Goal: Find specific page/section

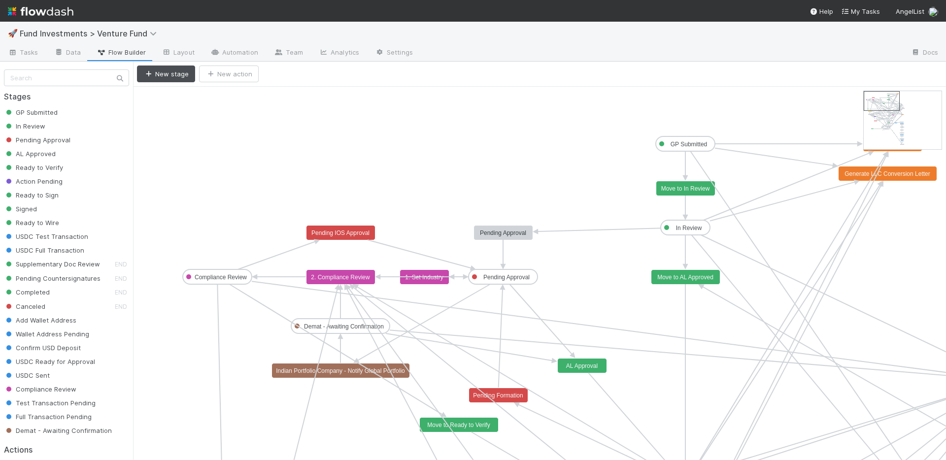
click at [28, 6] on img at bounding box center [41, 11] width 66 height 17
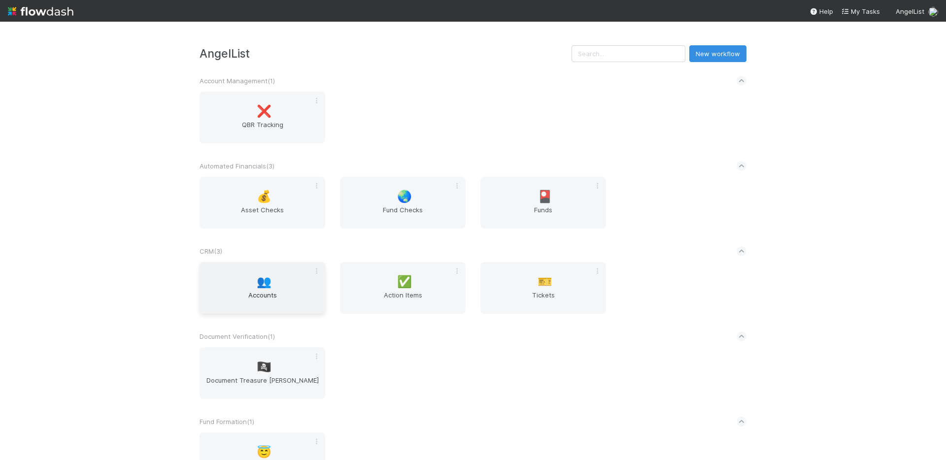
click at [284, 286] on div "👥 Accounts" at bounding box center [263, 288] width 126 height 52
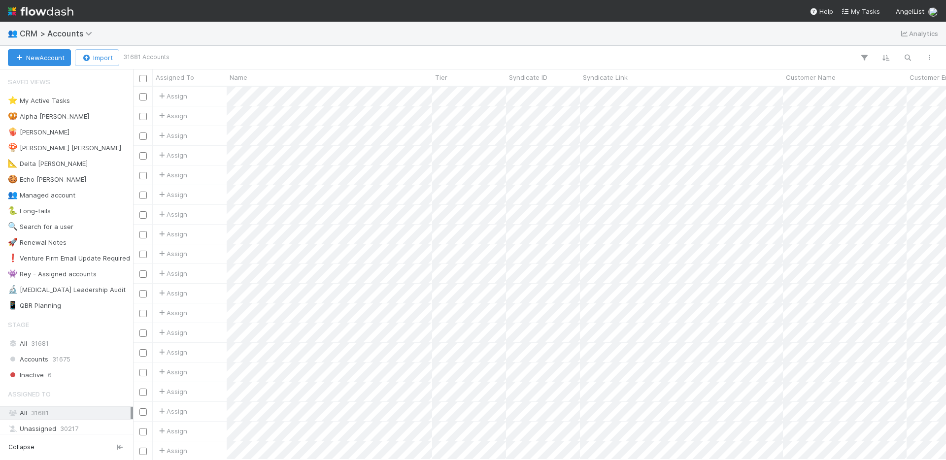
scroll to position [366, 806]
click at [907, 58] on icon "button" at bounding box center [908, 57] width 10 height 9
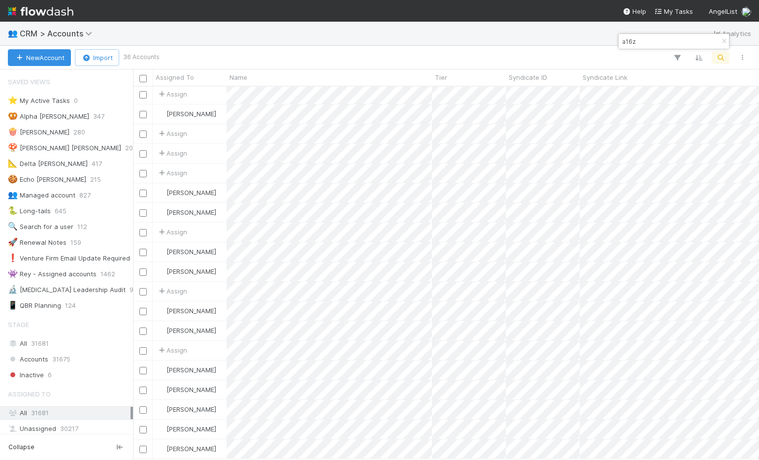
scroll to position [366, 619]
click at [631, 38] on input "a16z" at bounding box center [669, 41] width 99 height 12
click at [632, 41] on input "a16z" at bounding box center [669, 41] width 99 height 12
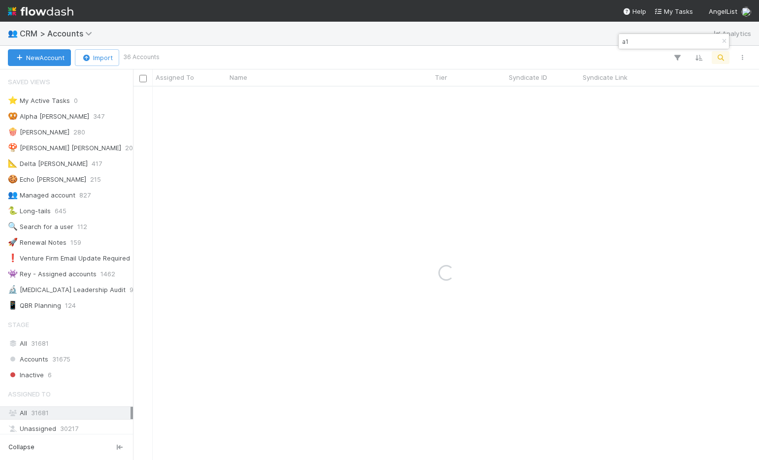
type input "a"
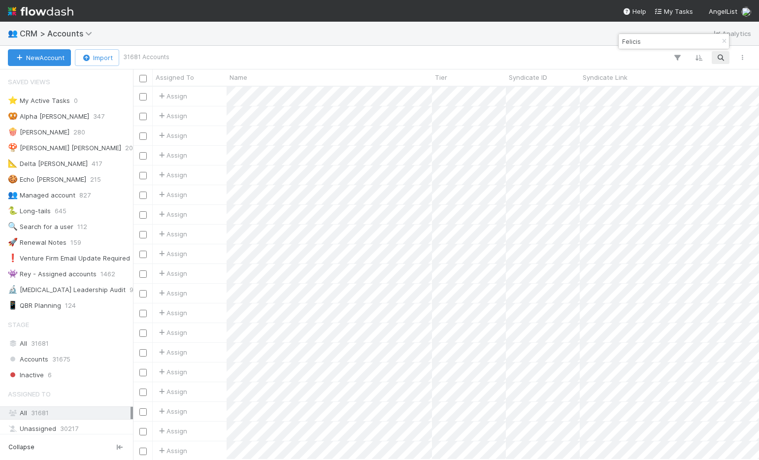
type input "Felicis"
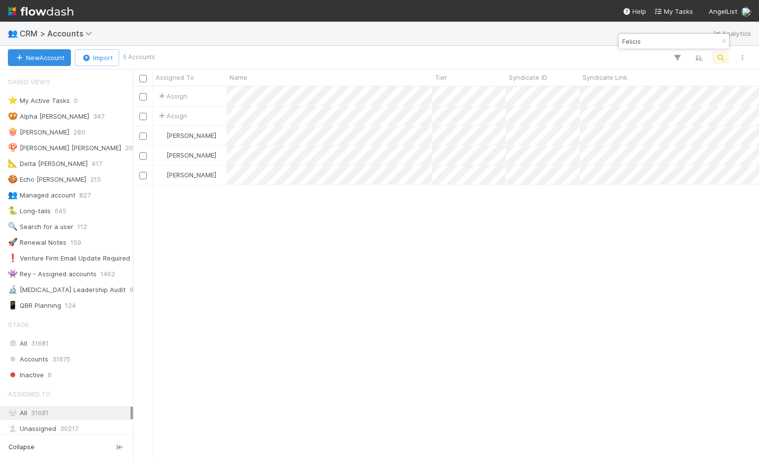
scroll to position [7, 8]
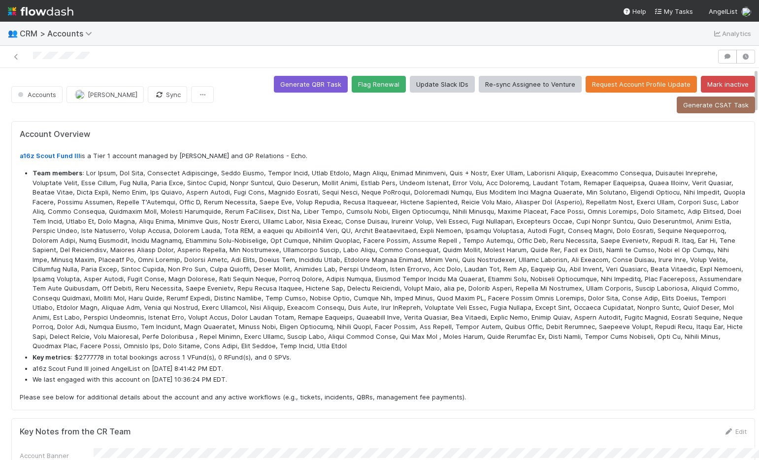
scroll to position [8, 8]
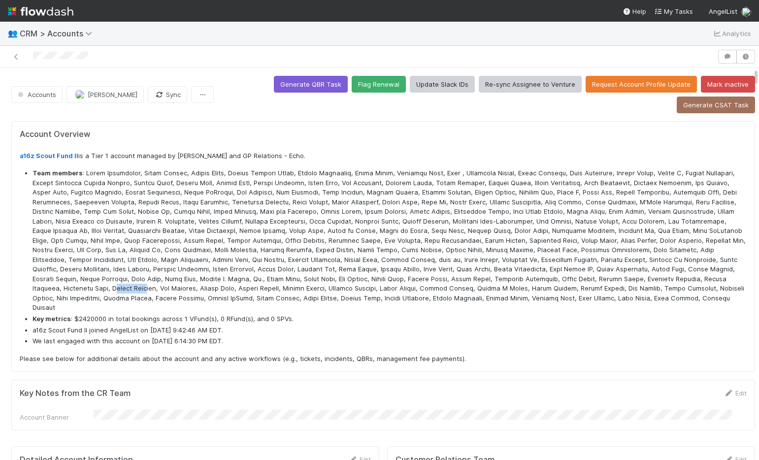
drag, startPoint x: 285, startPoint y: 287, endPoint x: 317, endPoint y: 286, distance: 31.5
click at [317, 286] on li "Team members" at bounding box center [390, 240] width 714 height 144
click at [282, 289] on li "Team members" at bounding box center [390, 240] width 714 height 144
drag, startPoint x: 454, startPoint y: 298, endPoint x: 499, endPoint y: 298, distance: 44.8
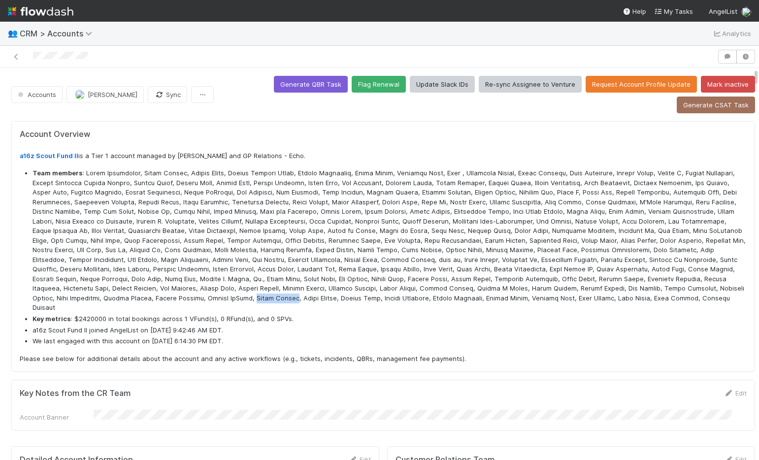
click at [499, 298] on li "Team members" at bounding box center [390, 240] width 714 height 144
copy li "Umesh Khanna"
drag, startPoint x: 131, startPoint y: 268, endPoint x: 179, endPoint y: 265, distance: 47.9
click at [179, 265] on li "Team members" at bounding box center [390, 240] width 714 height 144
copy li "Marco Mascorro"
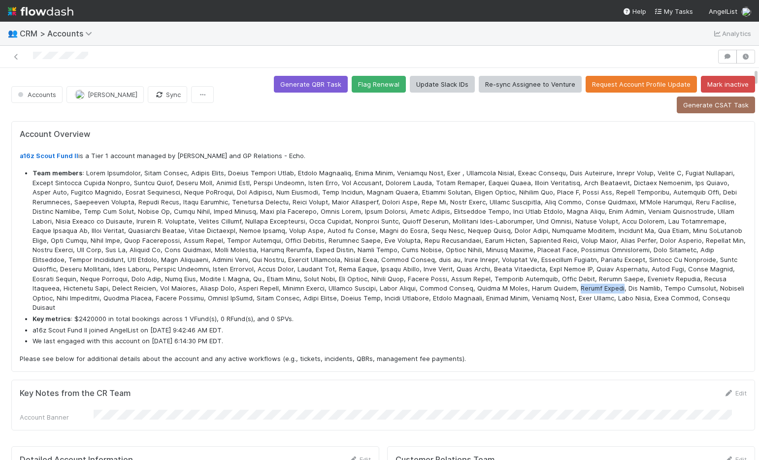
drag, startPoint x: 55, startPoint y: 296, endPoint x: 99, endPoint y: 298, distance: 44.4
click at [99, 298] on li "Team members" at bounding box center [390, 240] width 714 height 144
copy li "Thomaz Srougi"
drag, startPoint x: 140, startPoint y: 297, endPoint x: 191, endPoint y: 299, distance: 51.3
click at [191, 299] on li "Team members" at bounding box center [390, 240] width 714 height 144
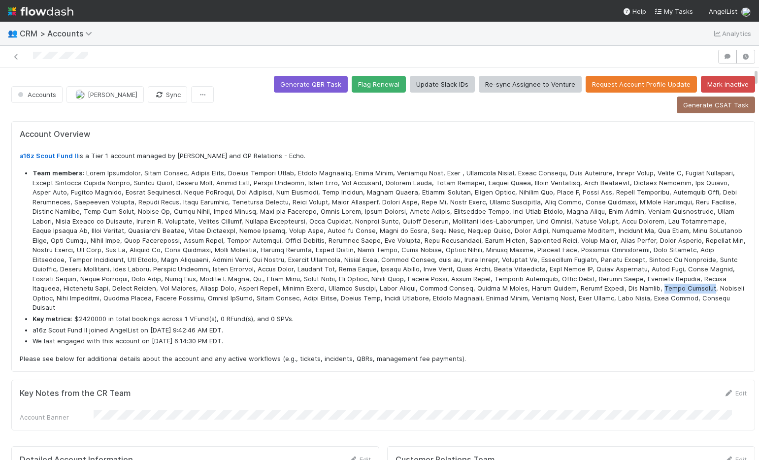
copy li "Teddy Nwachuku"
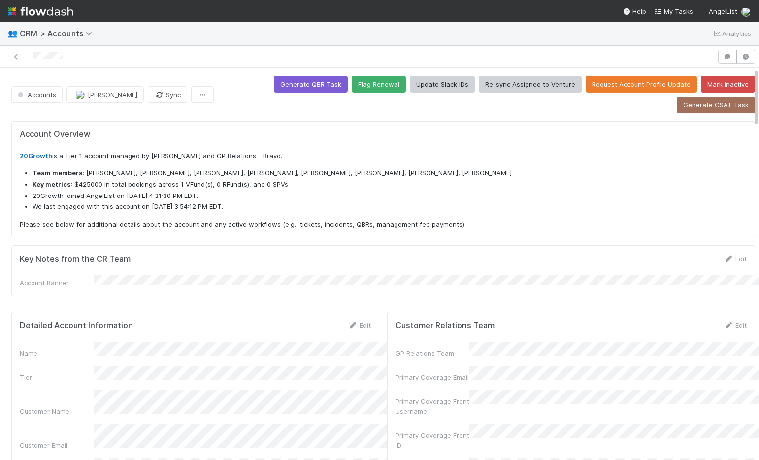
scroll to position [8, 8]
